Goal: Task Accomplishment & Management: Manage account settings

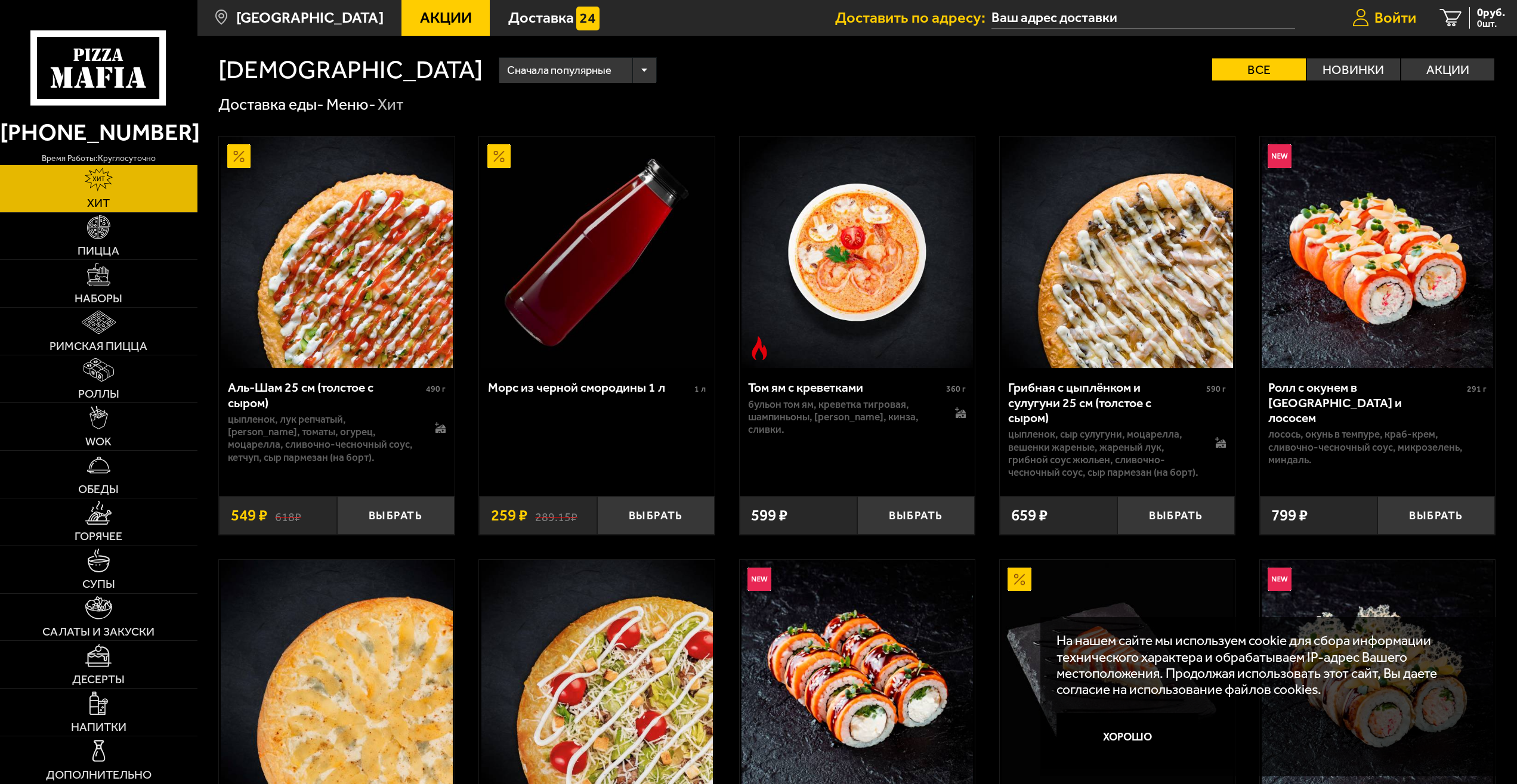
click at [1390, 16] on span "Войти" at bounding box center [1395, 17] width 42 height 15
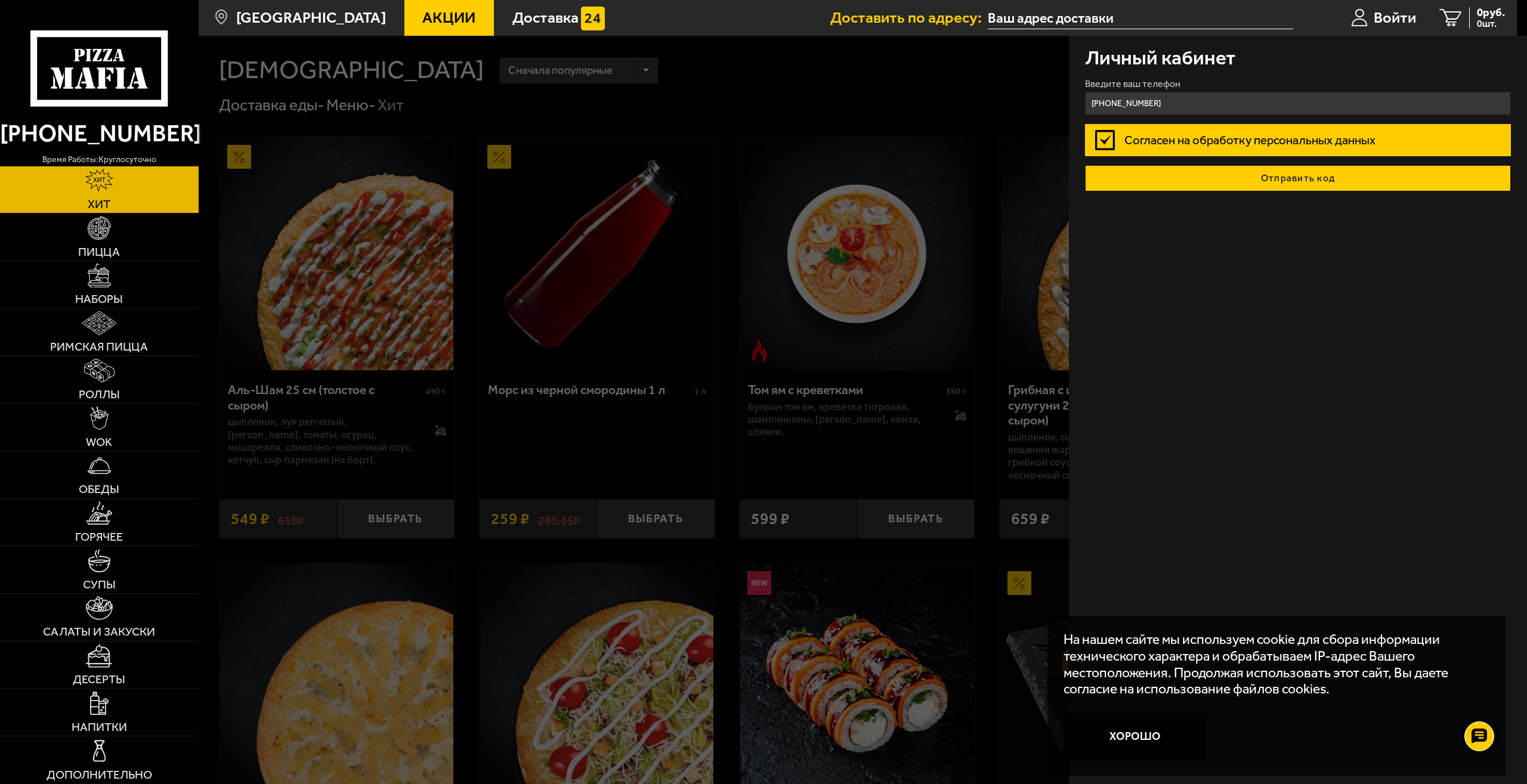
type input "[PHONE_NUMBER]"
click at [1085, 165] on button "Отправить код" at bounding box center [1298, 178] width 426 height 26
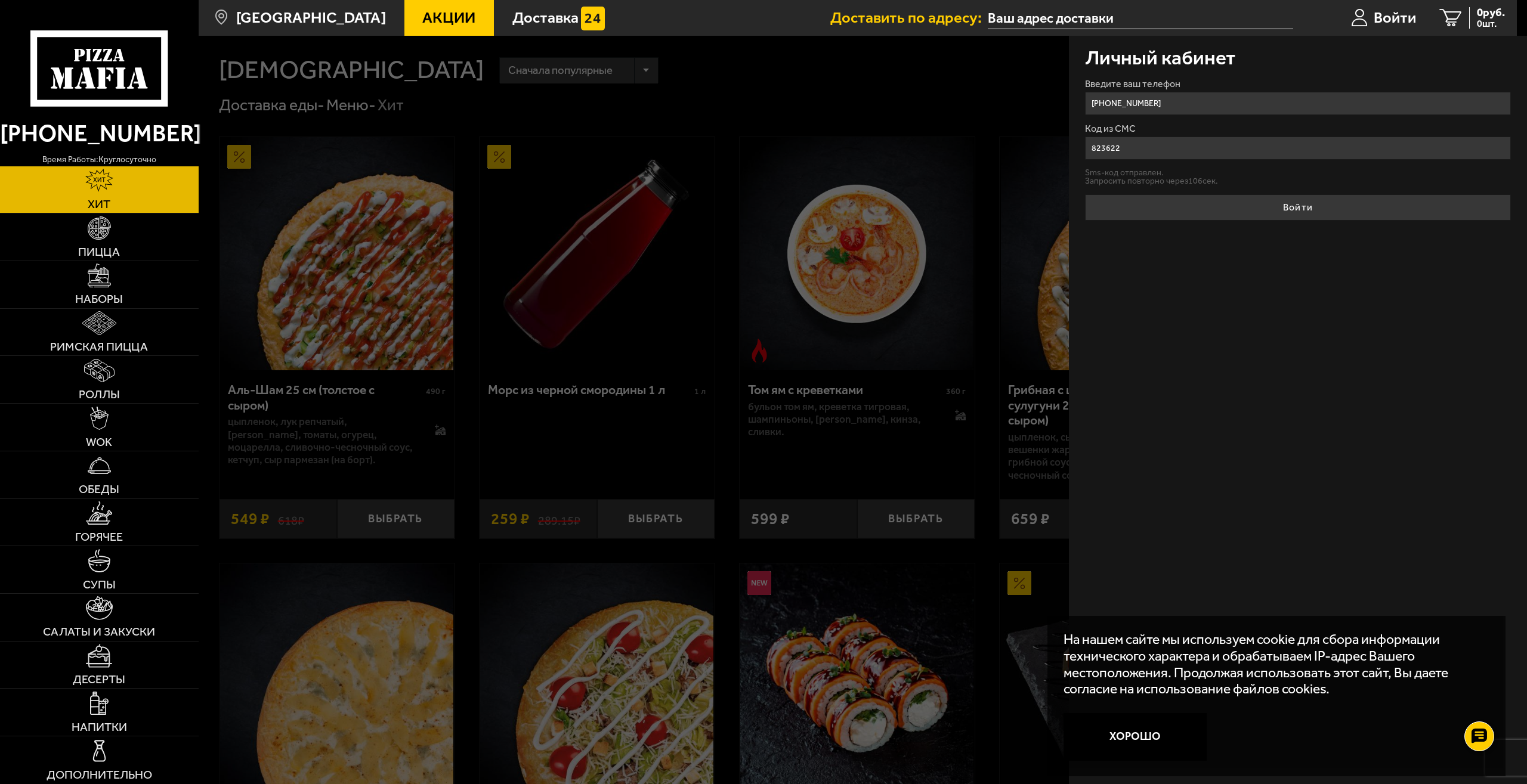
type input "823622"
click at [1085, 195] on button "Войти" at bounding box center [1298, 207] width 426 height 26
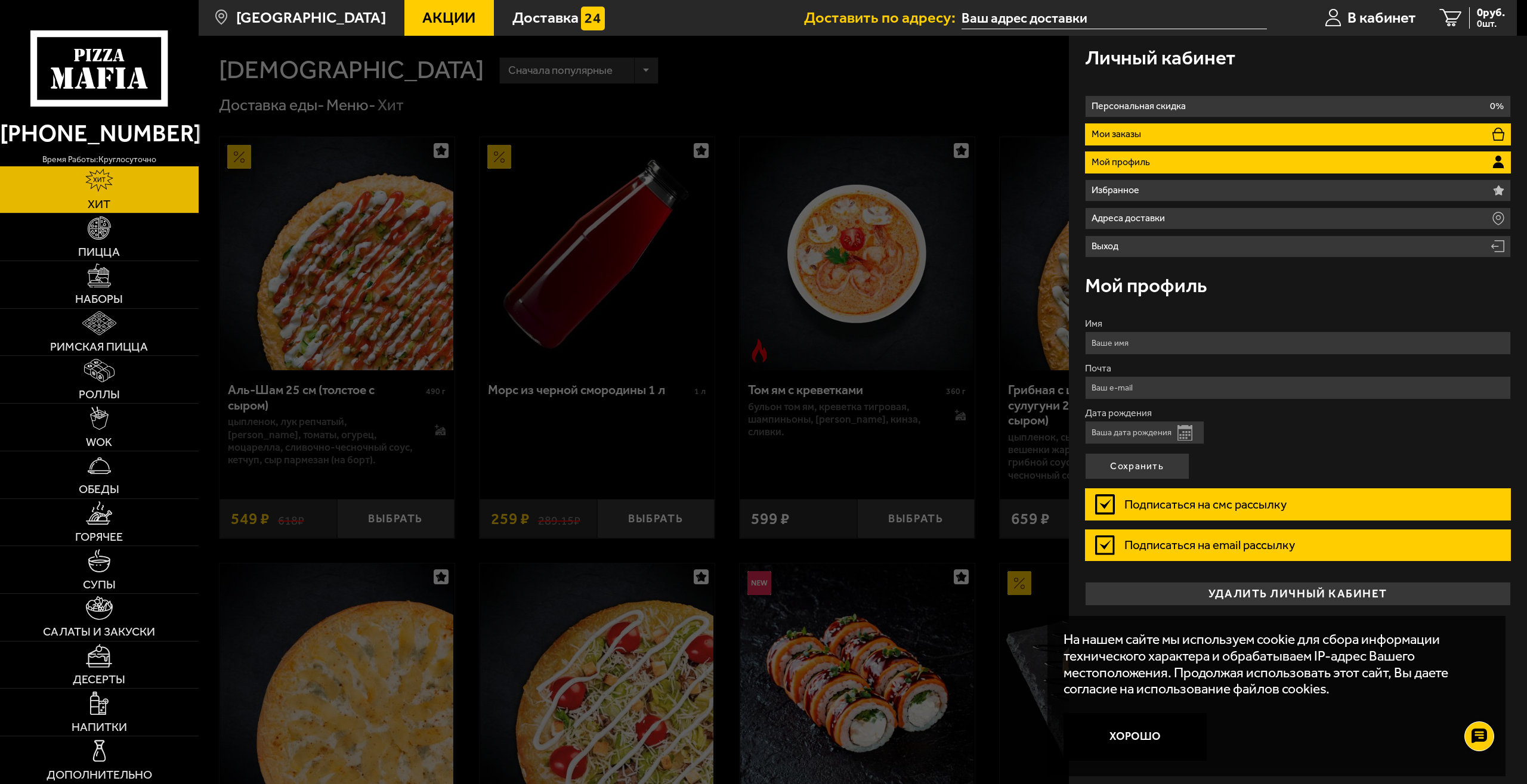
click at [1154, 134] on li "Мои заказы" at bounding box center [1298, 134] width 426 height 22
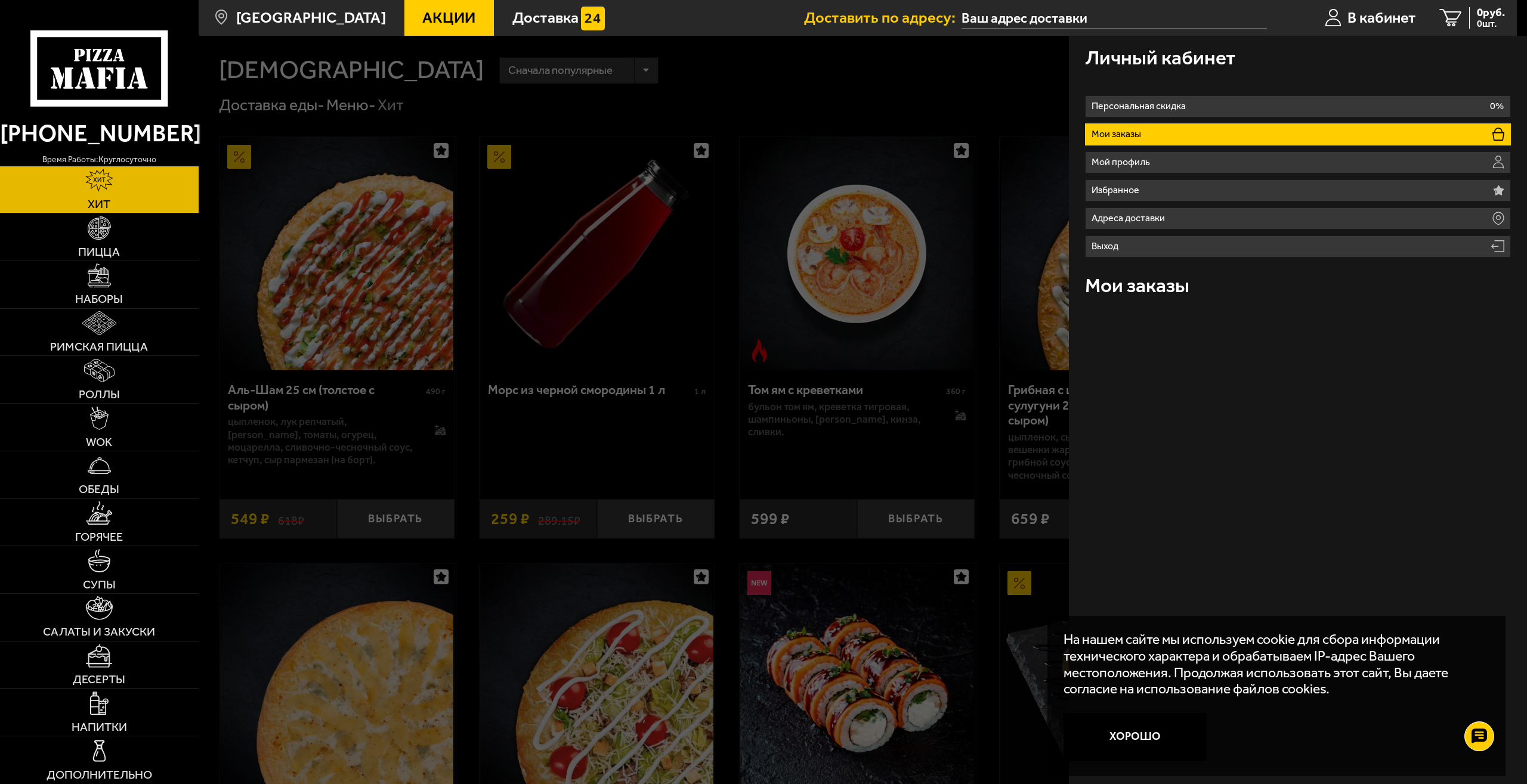
click at [1127, 132] on p "Мои заказы" at bounding box center [1118, 134] width 54 height 10
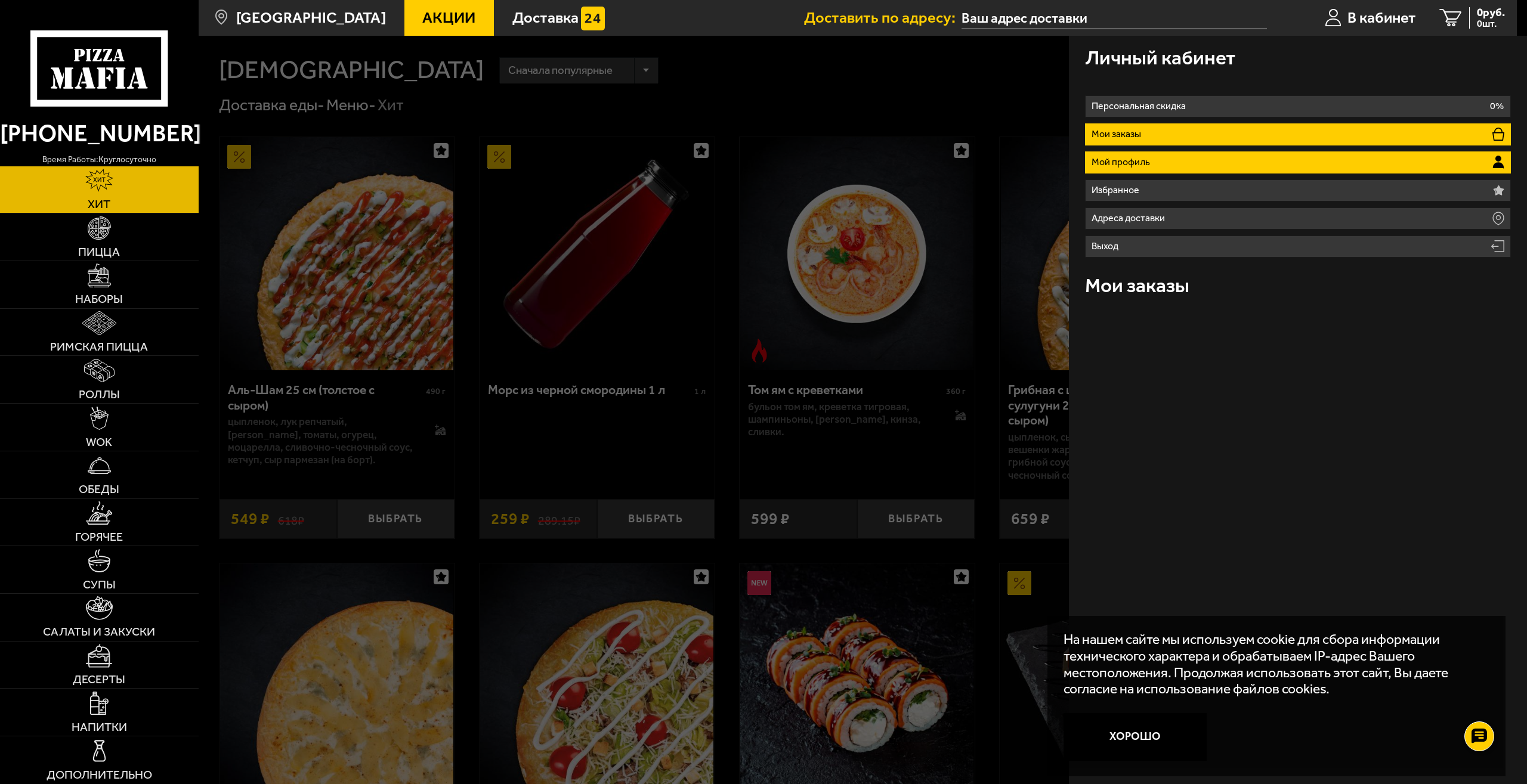
click at [1152, 167] on p "Мой профиль" at bounding box center [1122, 162] width 62 height 10
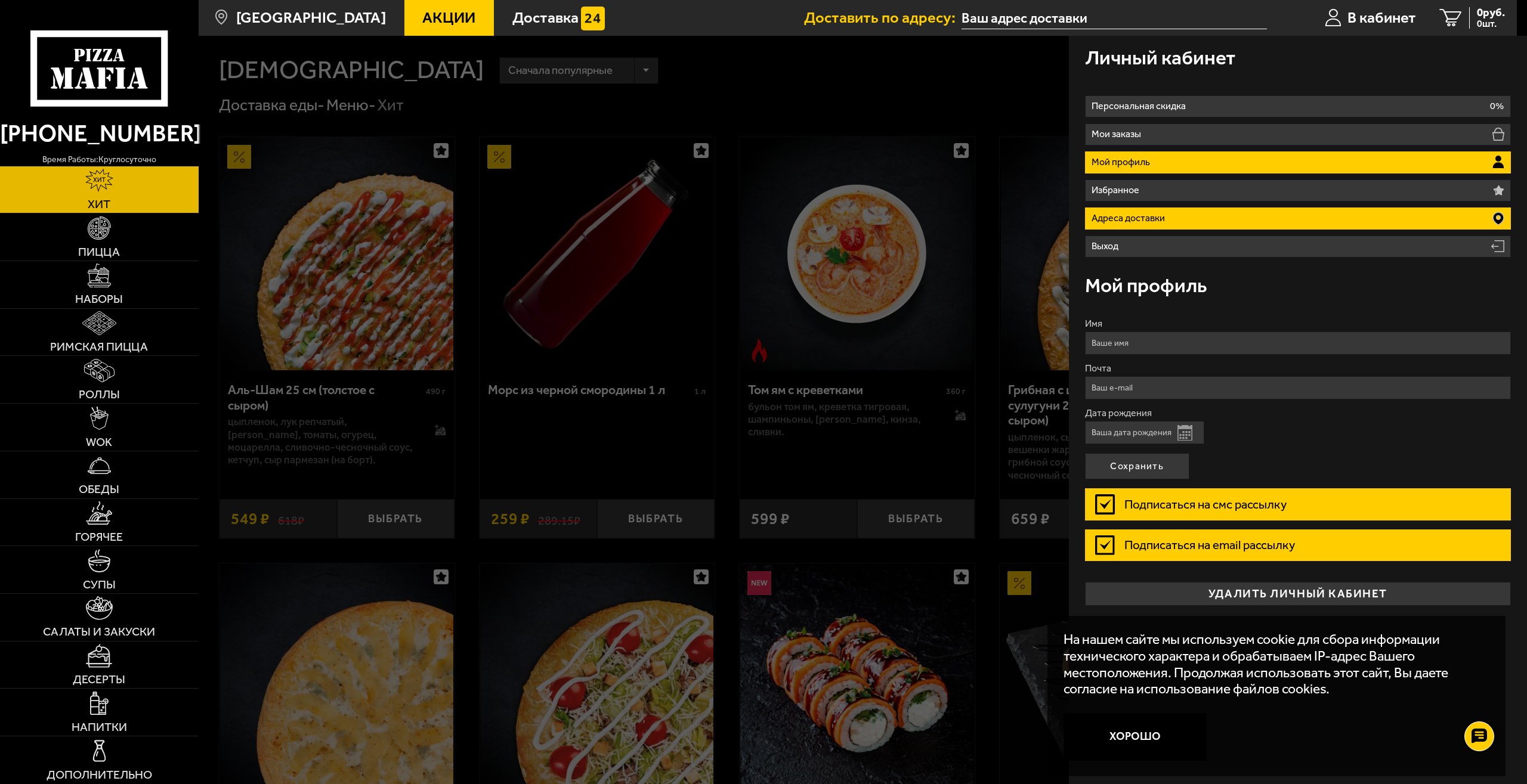
click at [1134, 214] on p "Адреса доставки" at bounding box center [1130, 218] width 78 height 10
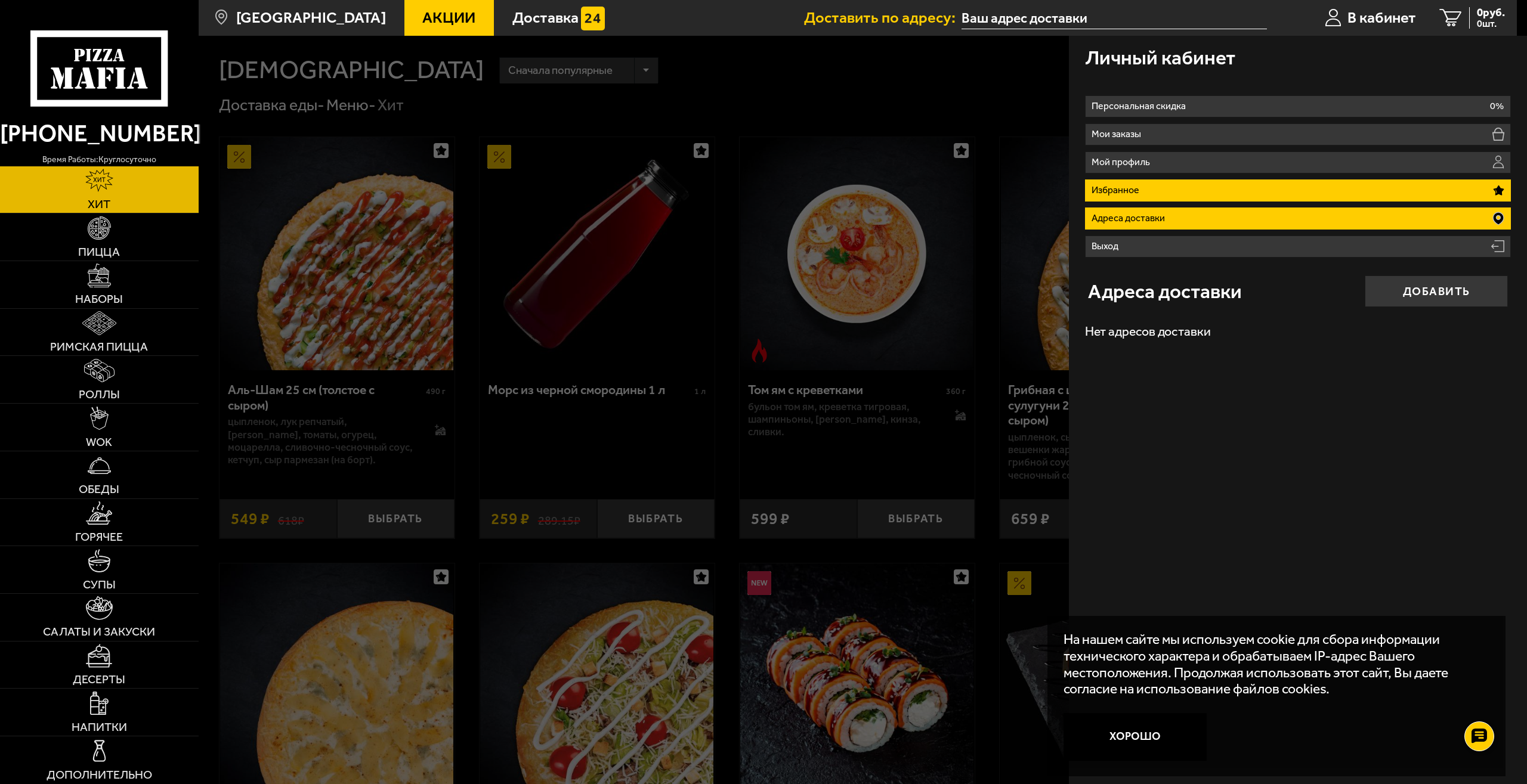
click at [1134, 197] on li "Избранное" at bounding box center [1298, 190] width 426 height 22
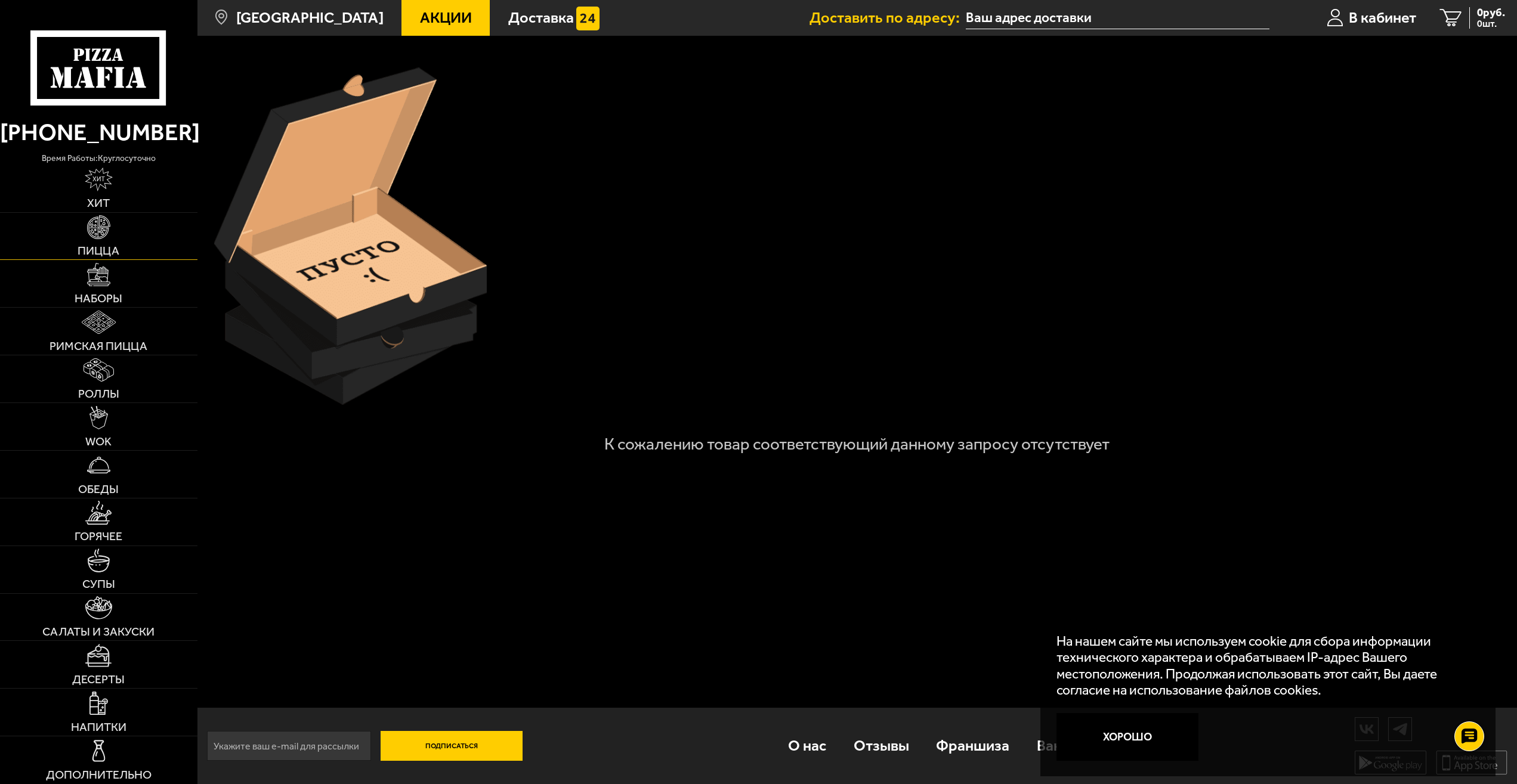
click at [99, 231] on img at bounding box center [98, 227] width 23 height 23
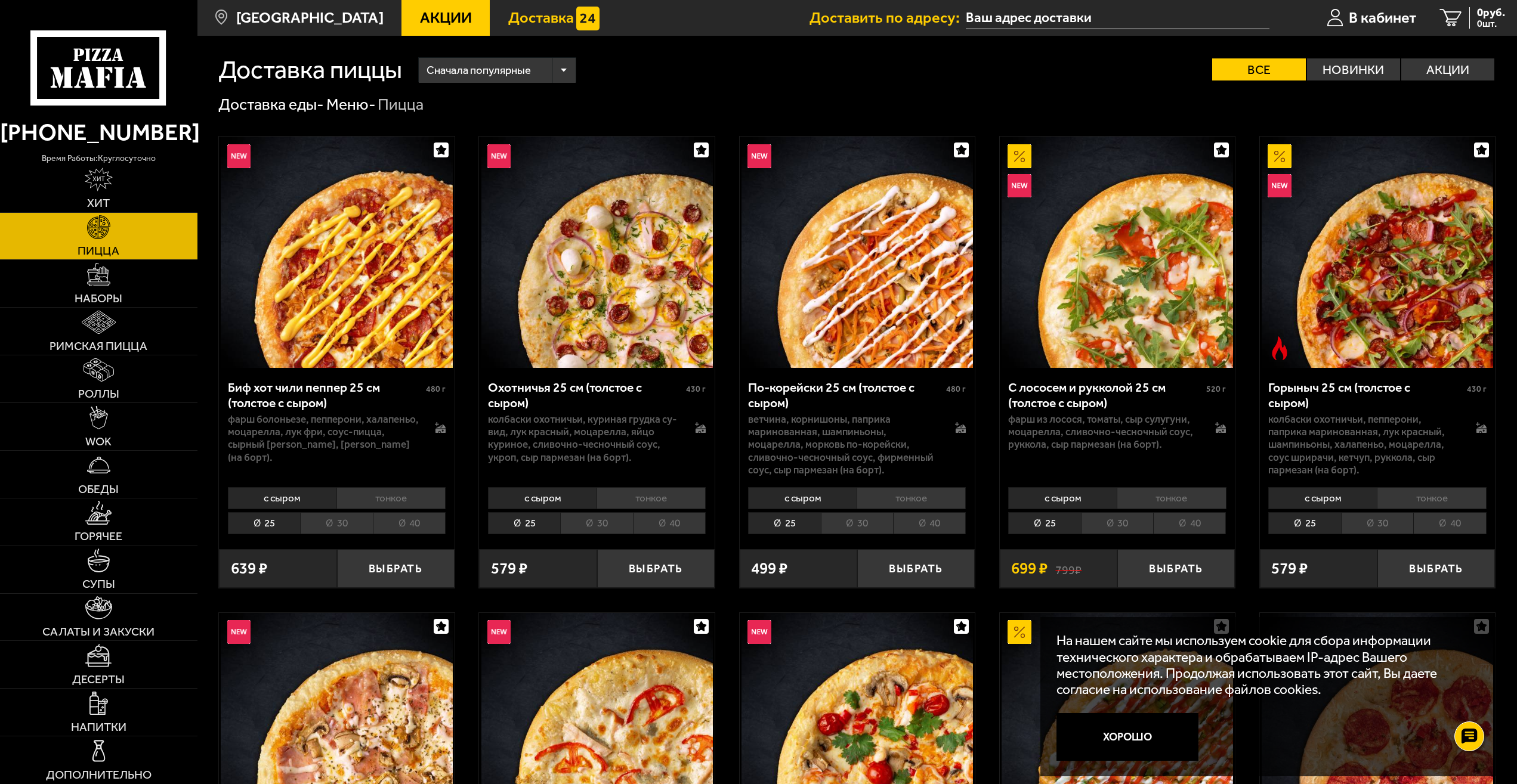
click at [508, 19] on span "Доставка" at bounding box center [541, 17] width 66 height 15
